Goal: Task Accomplishment & Management: Manage account settings

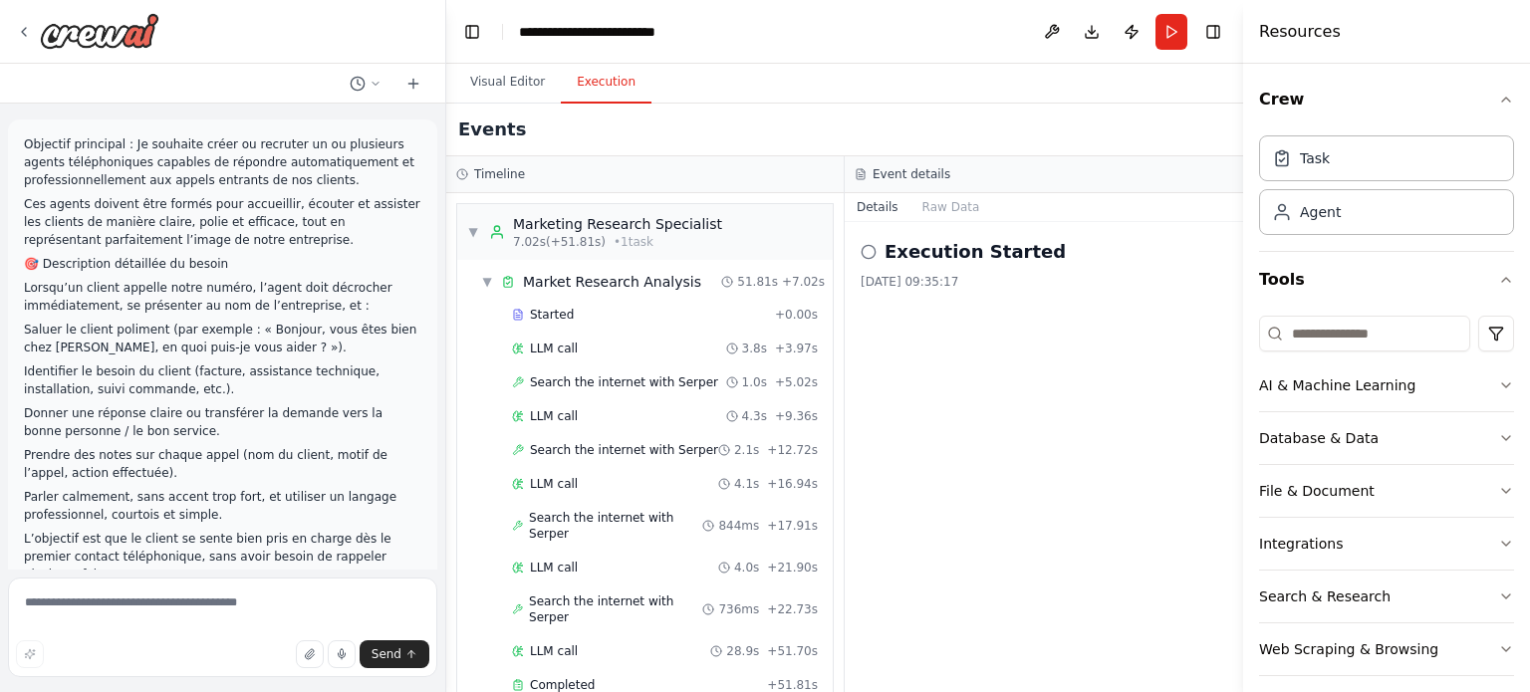
scroll to position [1150, 0]
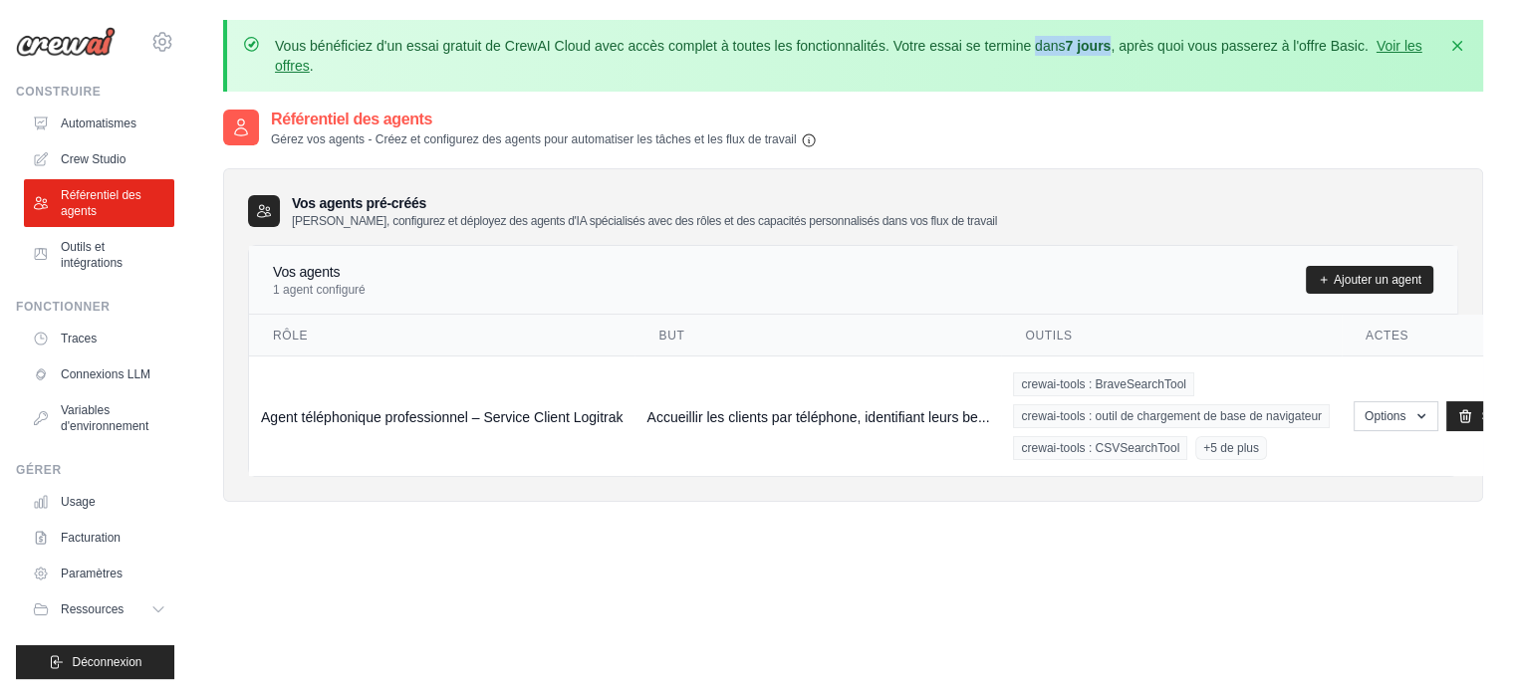
drag, startPoint x: 895, startPoint y: 44, endPoint x: 1114, endPoint y: 47, distance: 218.2
click at [1114, 47] on p "Vous bénéficiez d'un essai gratuit de CrewAI Cloud avec accès complet à toutes …" at bounding box center [855, 56] width 1160 height 40
drag, startPoint x: 1135, startPoint y: 49, endPoint x: 1376, endPoint y: 20, distance: 242.8
click at [1376, 20] on div "Vous bénéficiez d'un essai gratuit de CrewAI Cloud avec accès complet à toutes …" at bounding box center [853, 56] width 1260 height 72
drag, startPoint x: 1402, startPoint y: 42, endPoint x: 1391, endPoint y: 47, distance: 12.9
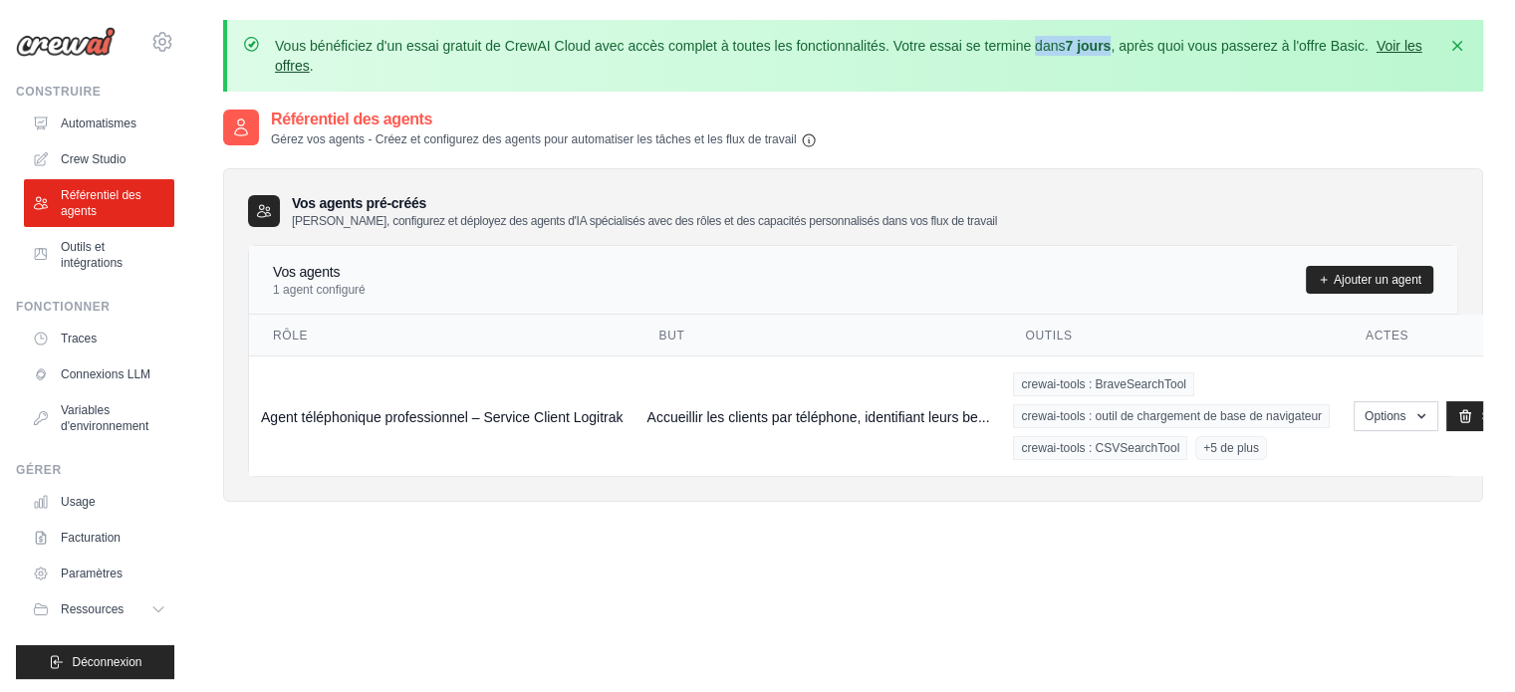
click at [1402, 42] on font "Voir les offres" at bounding box center [848, 56] width 1147 height 36
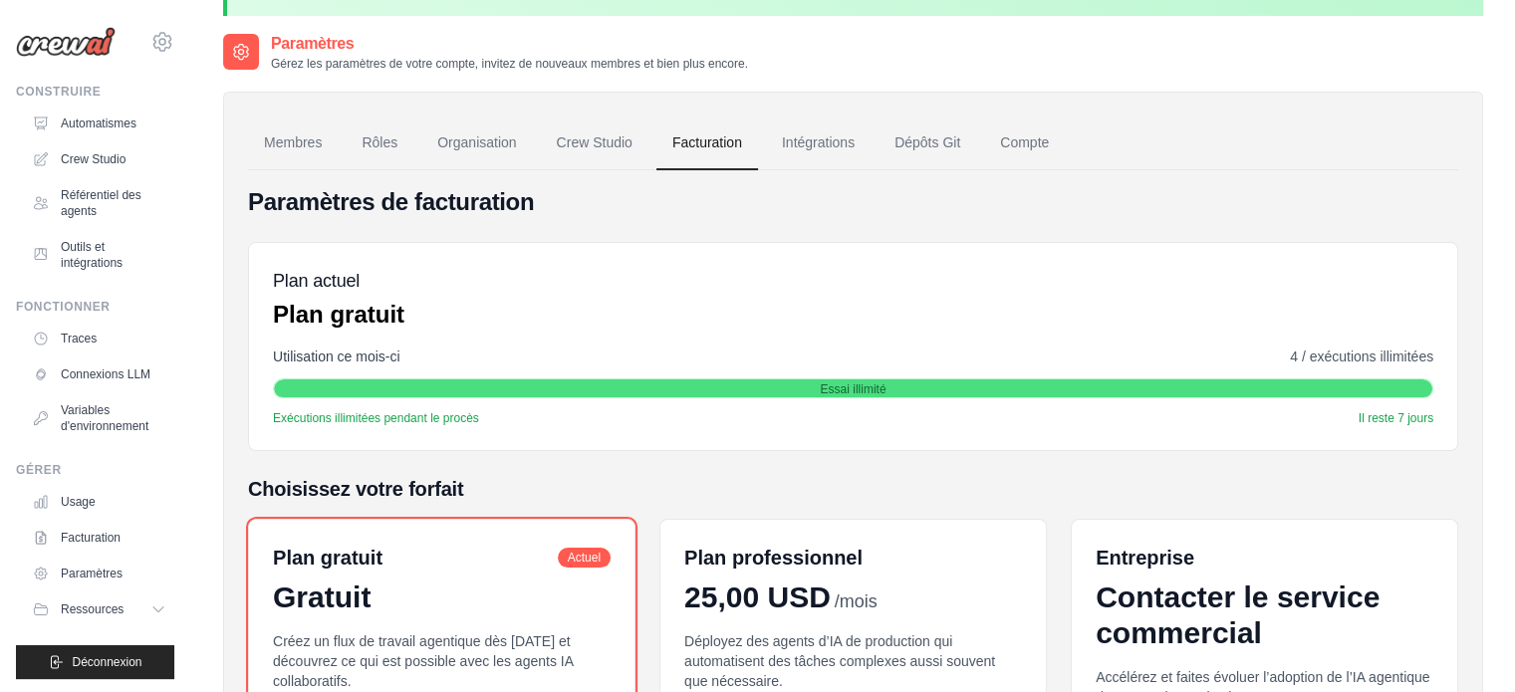
scroll to position [299, 0]
